Goal: Information Seeking & Learning: Learn about a topic

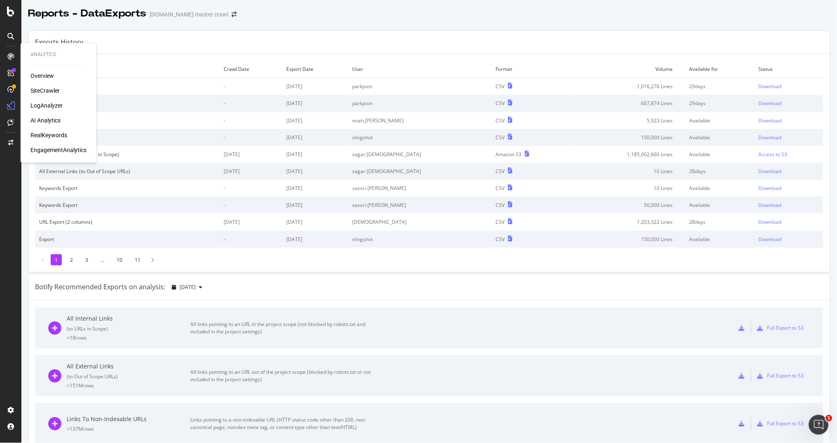
click at [54, 92] on div "SiteCrawler" at bounding box center [44, 91] width 29 height 8
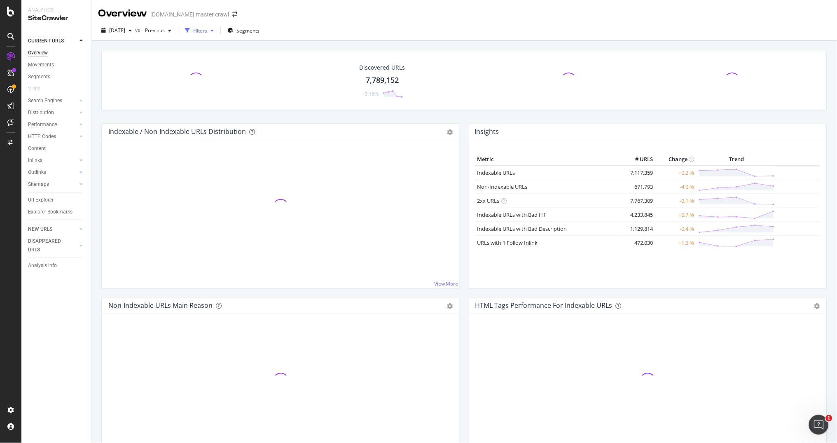
click at [207, 31] on div "Filters" at bounding box center [200, 30] width 14 height 7
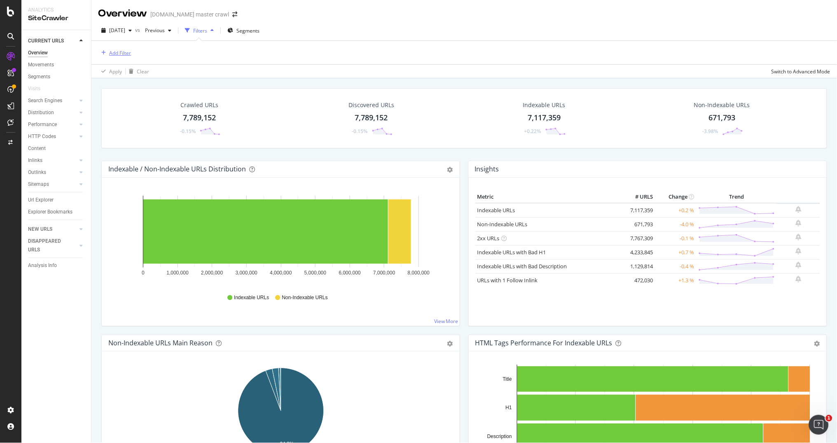
click at [124, 56] on div "Add Filter" at bounding box center [120, 52] width 22 height 7
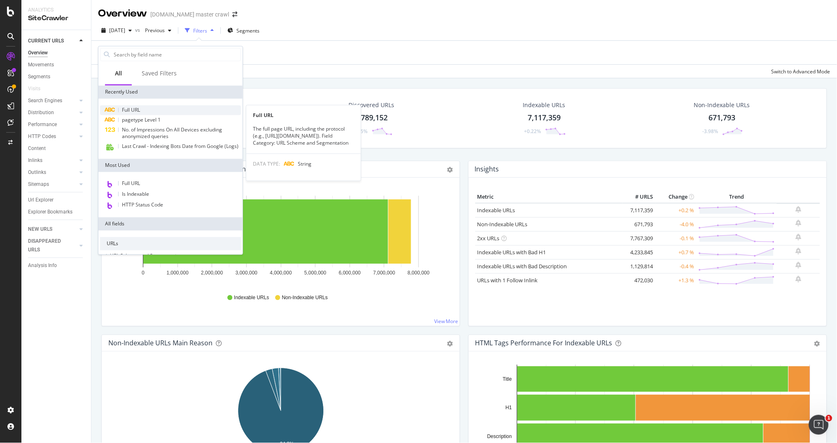
click at [133, 107] on span "Full URL" at bounding box center [131, 110] width 18 height 7
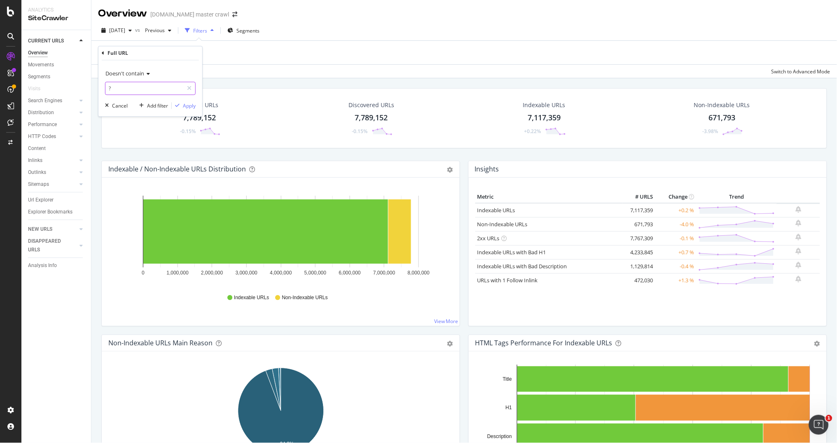
click at [148, 93] on input "?" at bounding box center [144, 88] width 78 height 13
click at [100, 54] on div "Full URL Doesn't contain Cancel Add filter Apply" at bounding box center [150, 82] width 104 height 70
click at [103, 52] on icon at bounding box center [103, 53] width 2 height 5
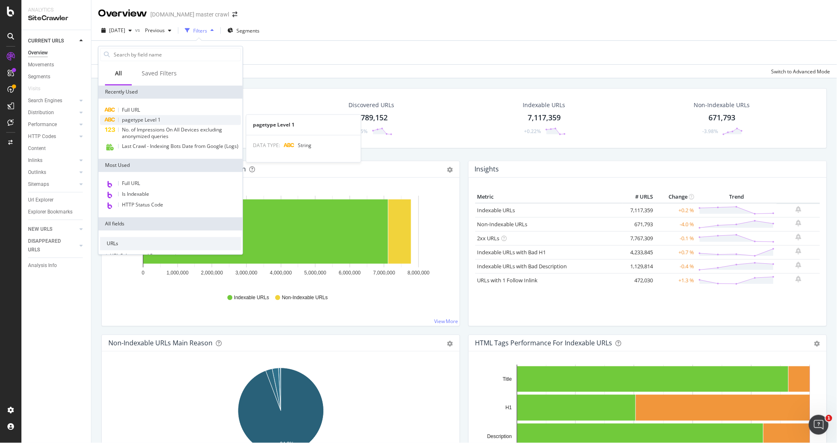
click at [131, 119] on span "pagetype Level 1" at bounding box center [141, 120] width 39 height 7
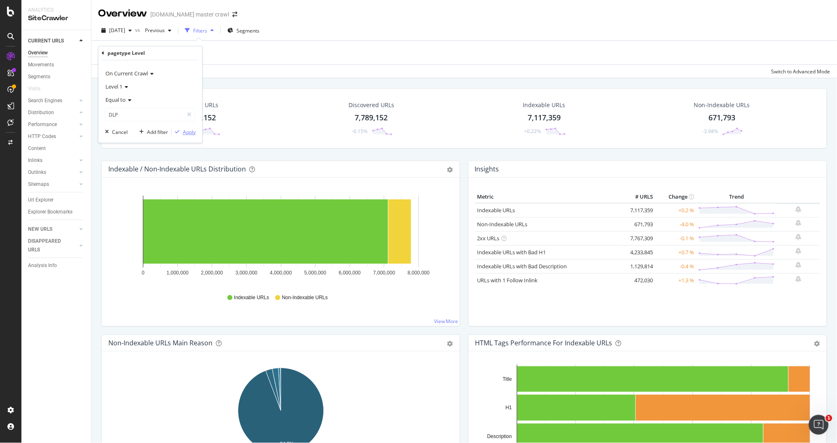
click at [191, 133] on div "Apply" at bounding box center [189, 131] width 13 height 7
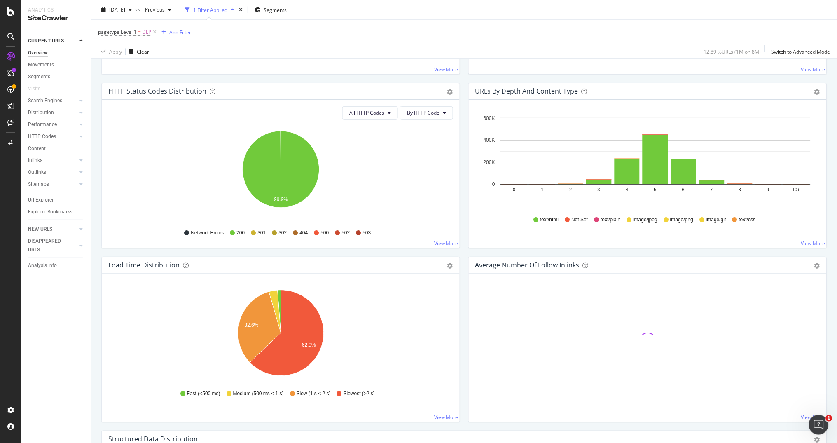
scroll to position [377, 0]
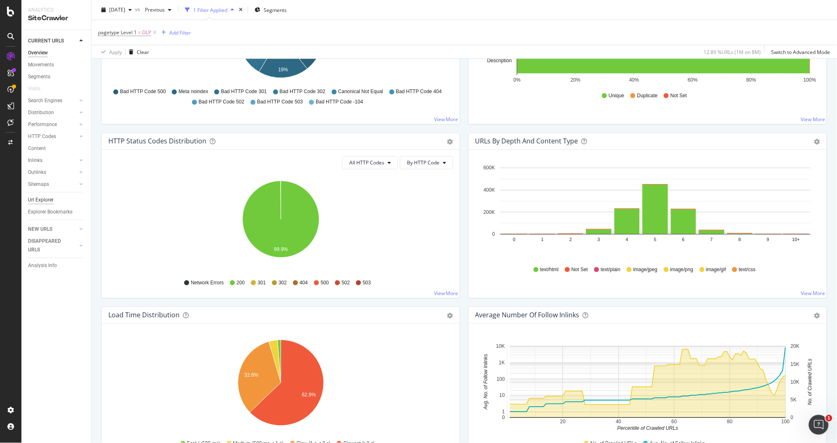
click at [41, 196] on div "Url Explorer" at bounding box center [41, 200] width 26 height 9
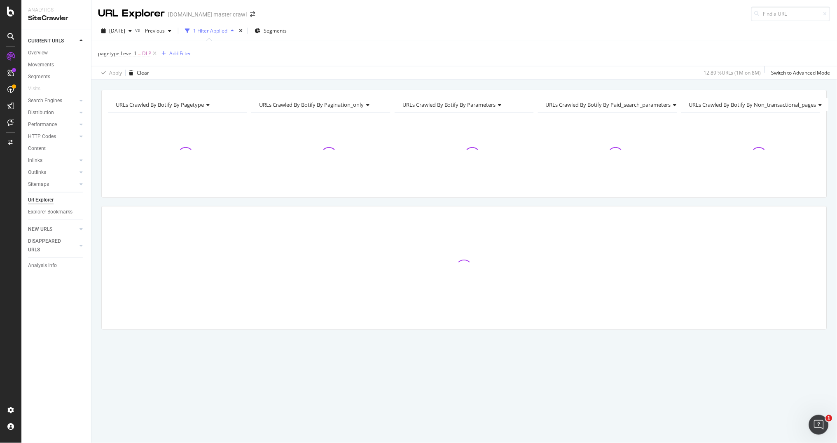
click at [99, 233] on div "URLs Crawled By Botify By pagetype Chart (by Value) Table Expand Export as CSV …" at bounding box center [463, 224] width 745 height 268
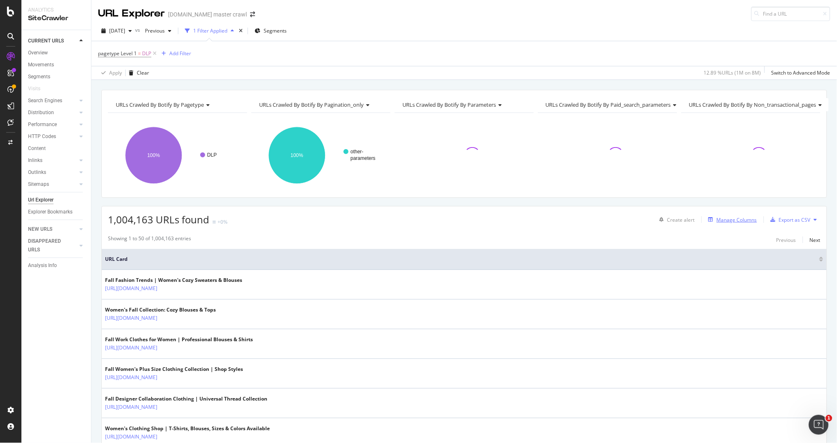
click at [742, 220] on div "Manage Columns" at bounding box center [736, 219] width 40 height 7
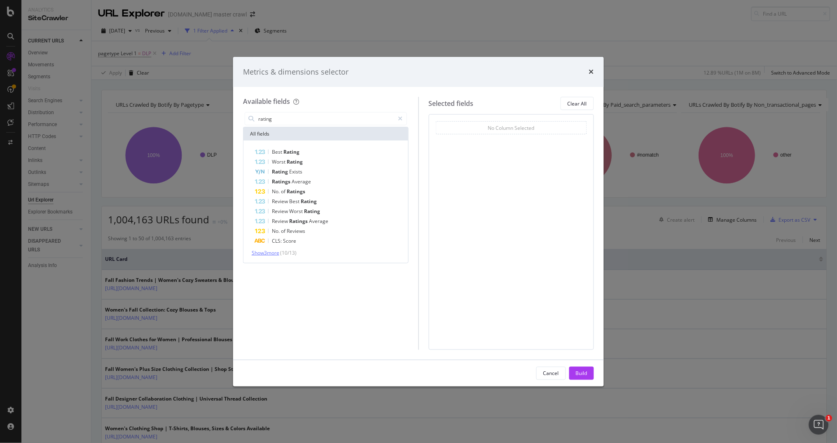
type input "rating"
click at [274, 249] on span "Show 3 more" at bounding box center [266, 252] width 28 height 7
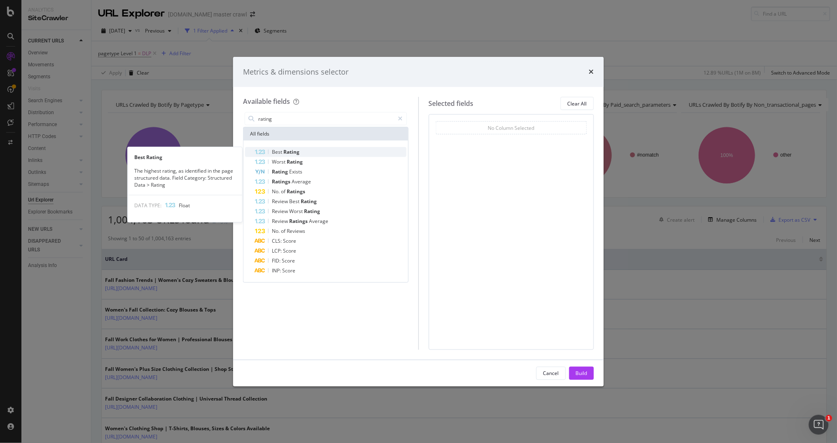
click at [290, 152] on span "Rating" at bounding box center [291, 151] width 16 height 7
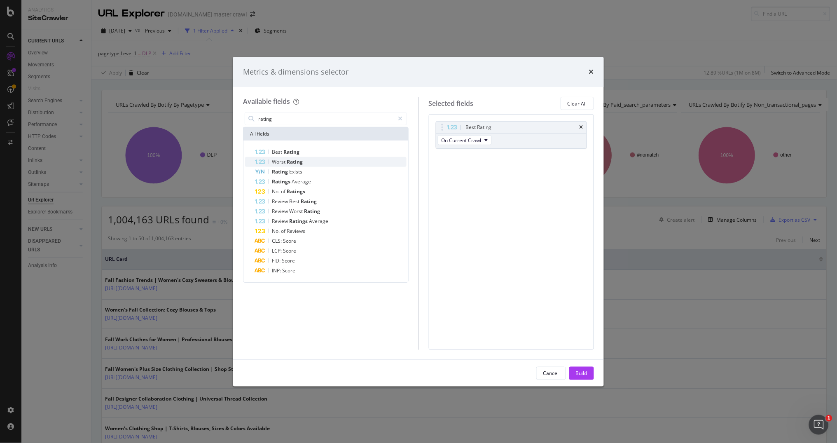
click at [290, 160] on span "Rating" at bounding box center [295, 161] width 16 height 7
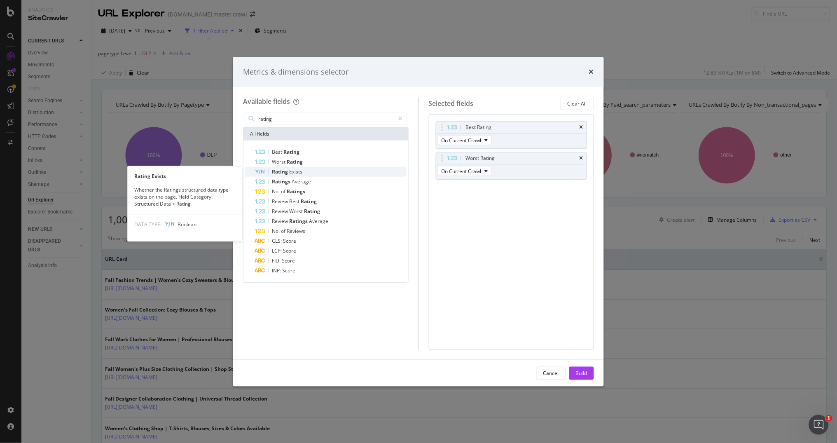
click at [292, 171] on span "Exists" at bounding box center [295, 171] width 13 height 7
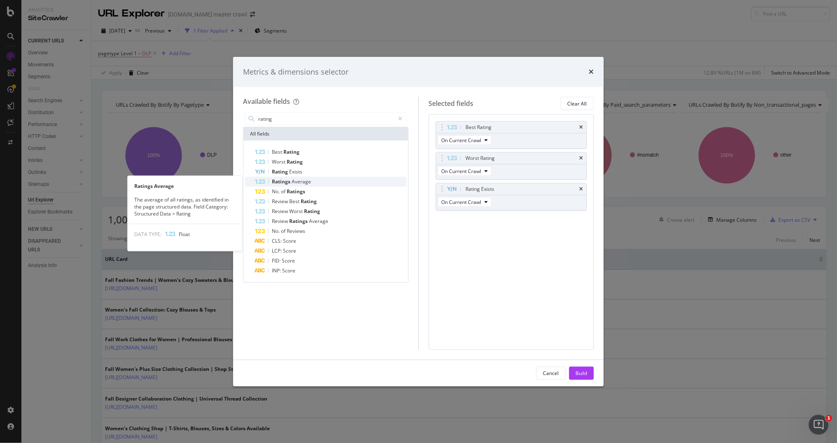
click at [292, 181] on span "Average" at bounding box center [301, 181] width 19 height 7
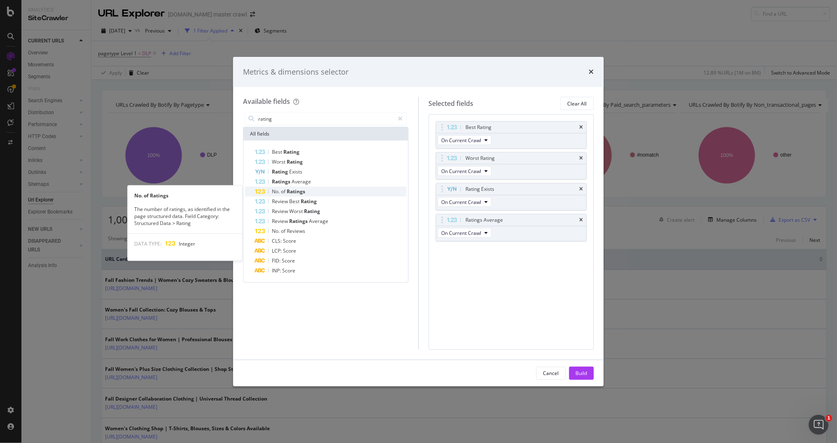
click at [292, 191] on span "Ratings" at bounding box center [296, 191] width 19 height 7
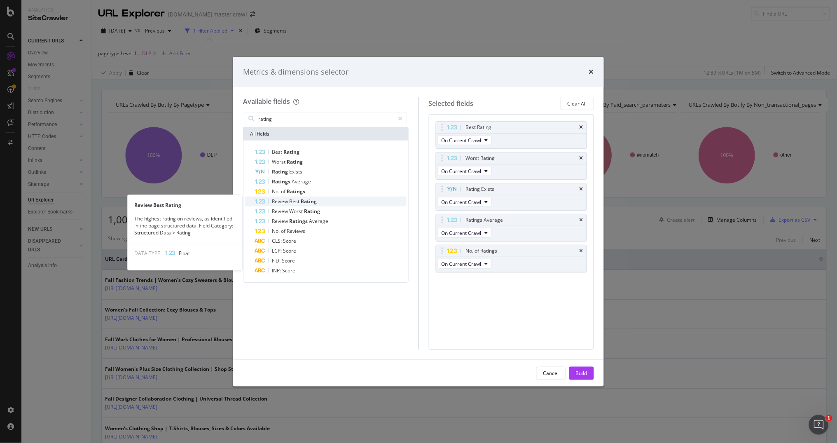
click at [294, 201] on span "Best" at bounding box center [295, 201] width 12 height 7
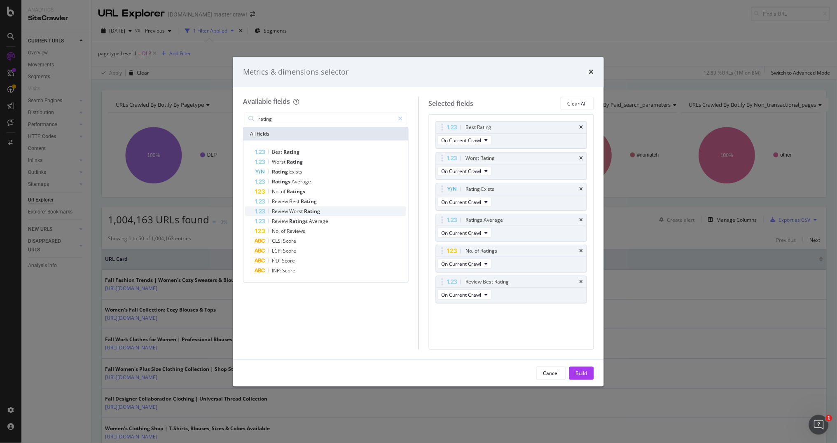
click at [294, 208] on span "Worst" at bounding box center [296, 211] width 15 height 7
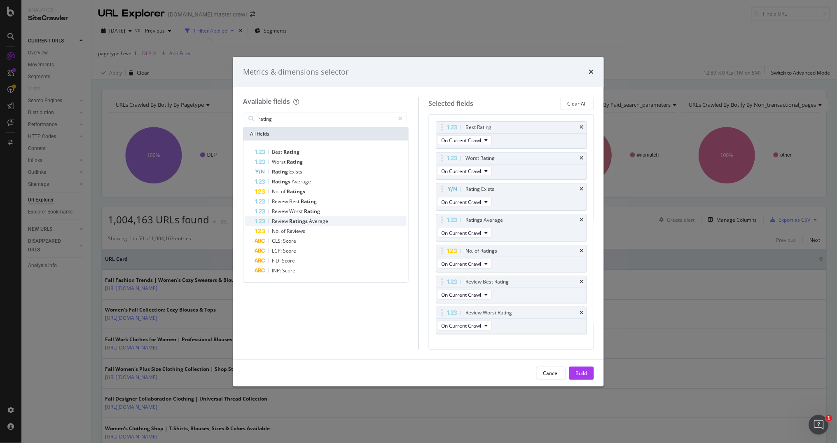
click at [295, 217] on span "Ratings" at bounding box center [299, 220] width 20 height 7
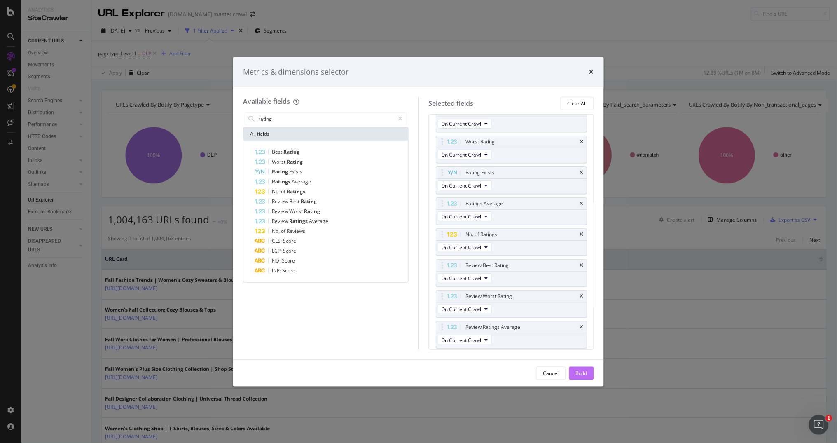
click at [581, 368] on div "Build" at bounding box center [582, 373] width 12 height 12
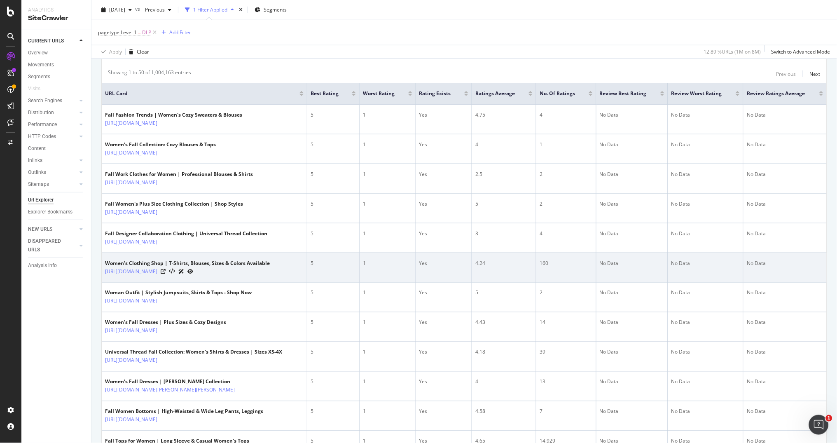
scroll to position [169, 0]
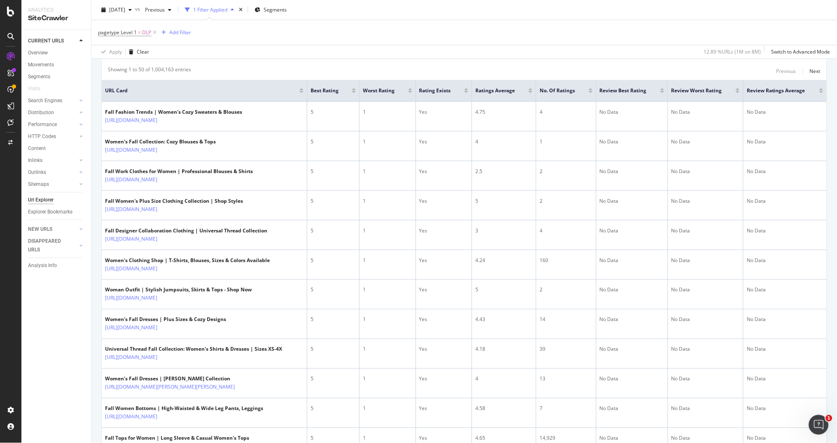
click at [617, 70] on div "Showing 1 to 50 of 1,004,163 entries Previous Next" at bounding box center [464, 71] width 725 height 10
click at [768, 66] on div "Showing 1 to 50 of 1,004,163 entries Previous Next" at bounding box center [464, 71] width 725 height 10
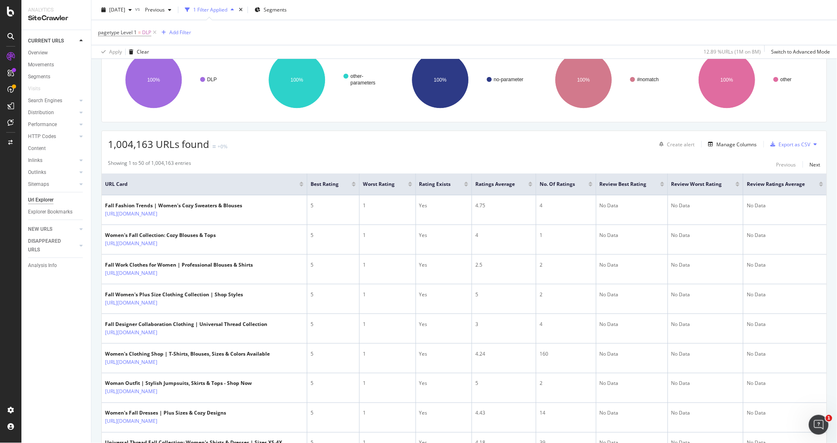
scroll to position [51, 0]
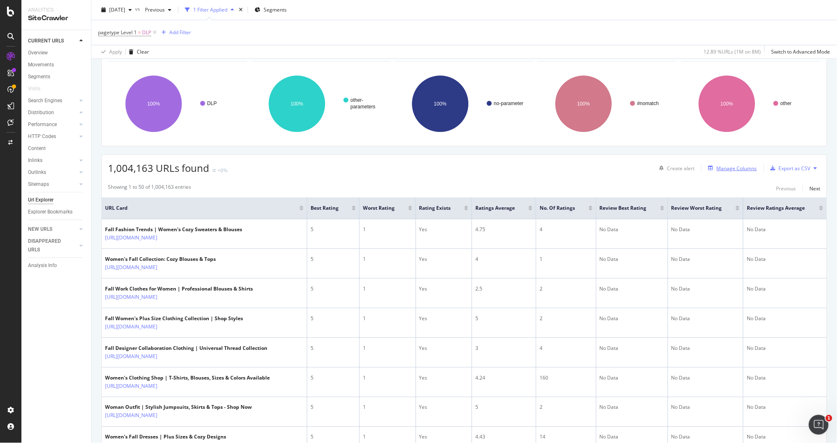
click at [743, 168] on div "Manage Columns" at bounding box center [736, 168] width 40 height 7
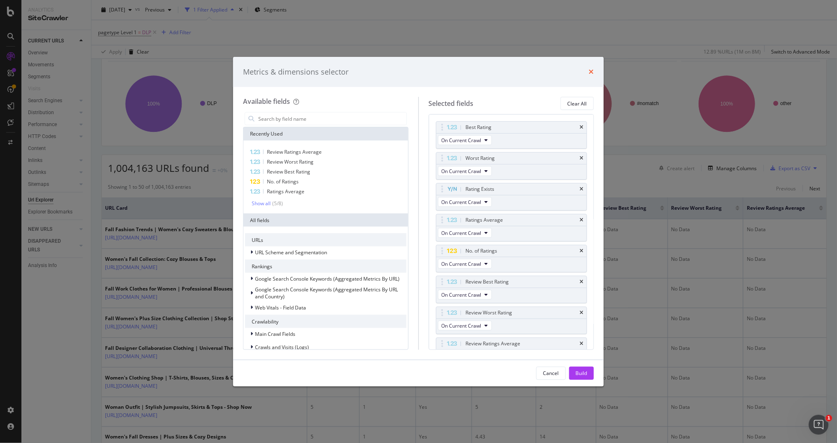
click at [590, 73] on icon "times" at bounding box center [591, 71] width 5 height 7
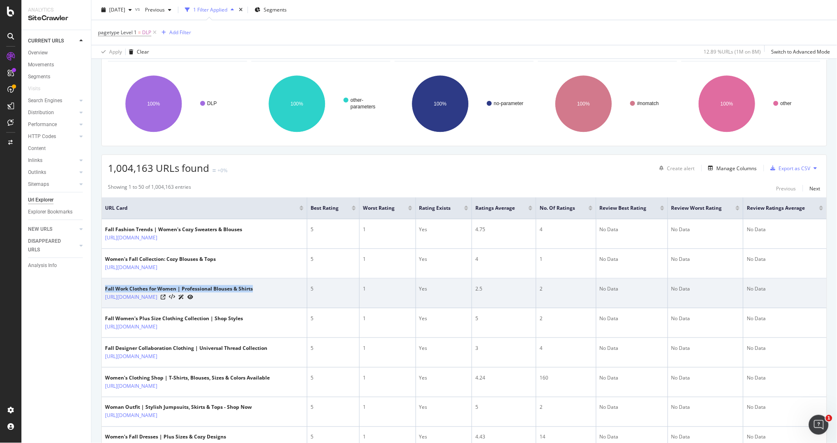
drag, startPoint x: 103, startPoint y: 287, endPoint x: 253, endPoint y: 284, distance: 150.3
click at [253, 284] on td "Fall Work Clothes for Women | Professional Blouses & Shirts [URL][DOMAIN_NAME]" at bounding box center [204, 293] width 205 height 30
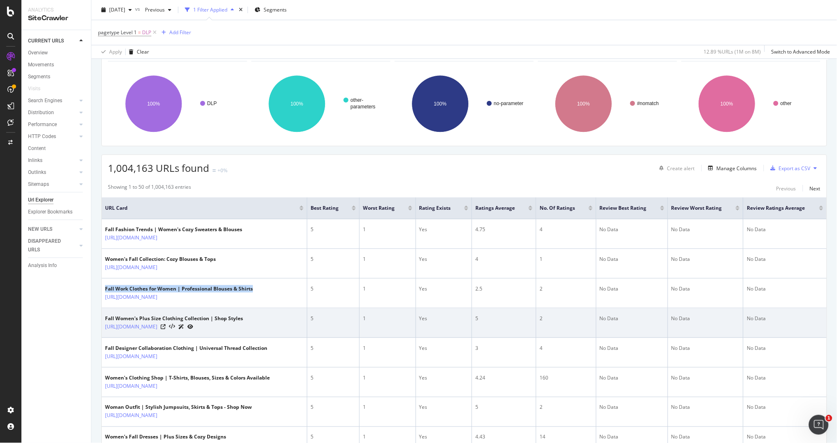
scroll to position [74, 0]
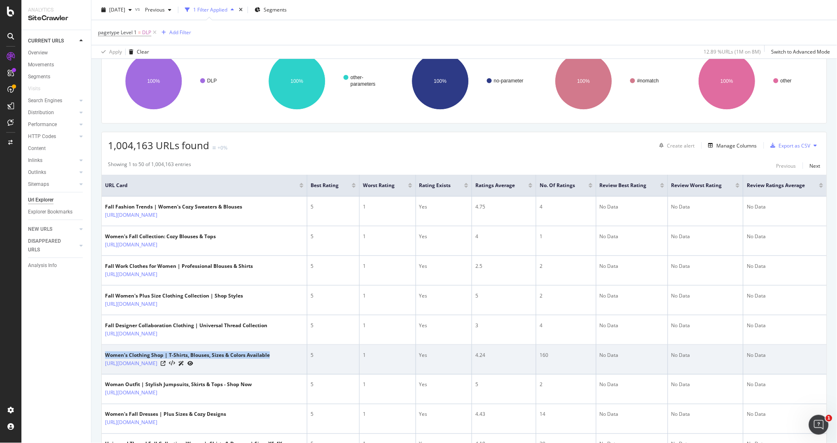
drag, startPoint x: 103, startPoint y: 352, endPoint x: 271, endPoint y: 352, distance: 168.0
click at [271, 352] on td "Women's Clothing Shop | T-Shirts, Blouses, Sizes & Colors Available [URL][DOMAI…" at bounding box center [204, 360] width 205 height 30
copy div "Women's Clothing Shop | T-Shirts, Blouses, Sizes & Colors Available"
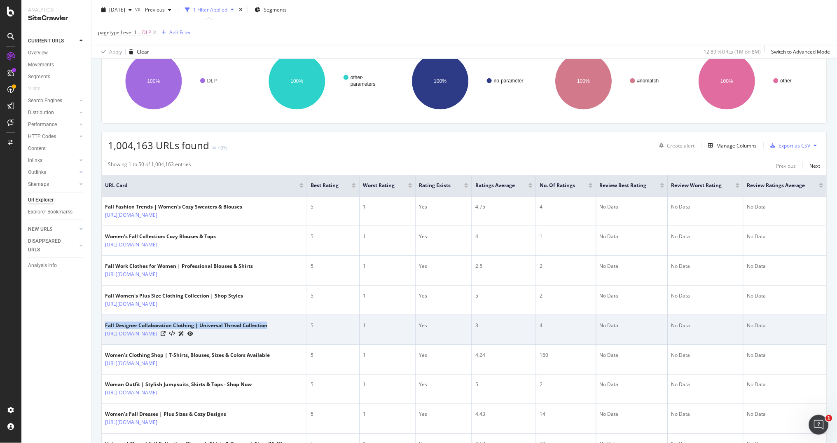
drag, startPoint x: 102, startPoint y: 323, endPoint x: 266, endPoint y: 323, distance: 164.7
click at [266, 323] on td "Fall Designer Collaboration Clothing | Universal Thread Collection [URL][DOMAIN…" at bounding box center [204, 330] width 205 height 30
copy div "Fall Designer Collaboration Clothing | Universal Thread Collection"
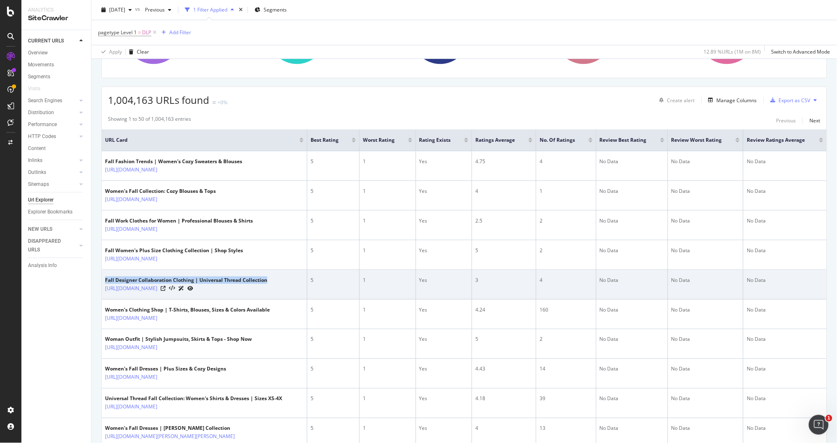
scroll to position [121, 0]
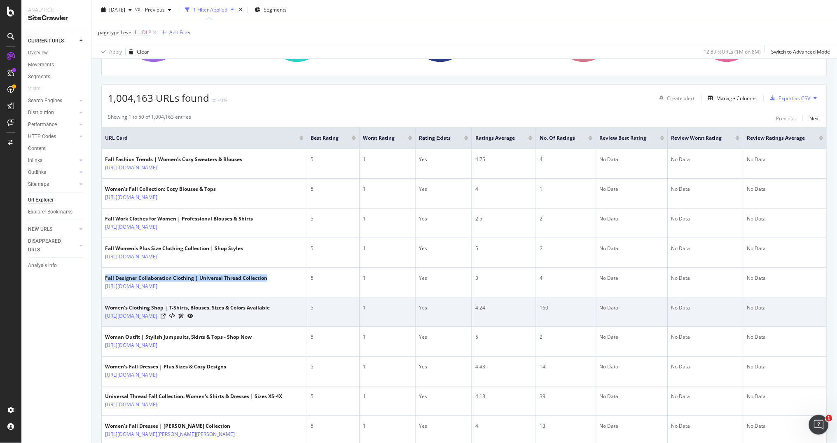
drag, startPoint x: 103, startPoint y: 312, endPoint x: 221, endPoint y: 315, distance: 117.8
click at [221, 315] on td "Women's Clothing Shop | T-Shirts, Blouses, Sizes & Colors Available [URL][DOMAI…" at bounding box center [204, 312] width 205 height 30
copy link "[URL][DOMAIN_NAME]"
click at [544, 307] on div "160" at bounding box center [565, 307] width 53 height 7
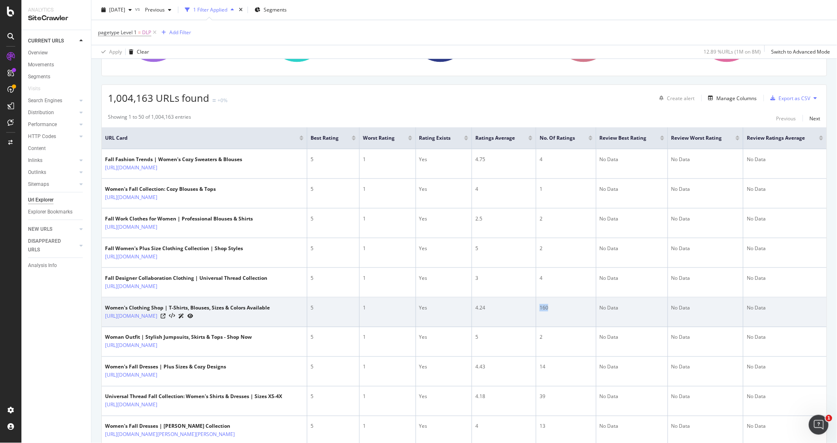
copy div "160"
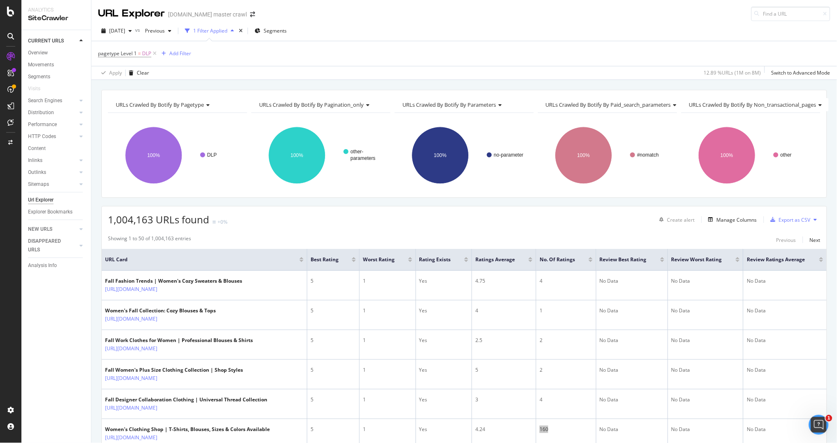
scroll to position [0, 0]
click at [735, 218] on div "Manage Columns" at bounding box center [736, 219] width 40 height 7
